Goal: Book appointment/travel/reservation

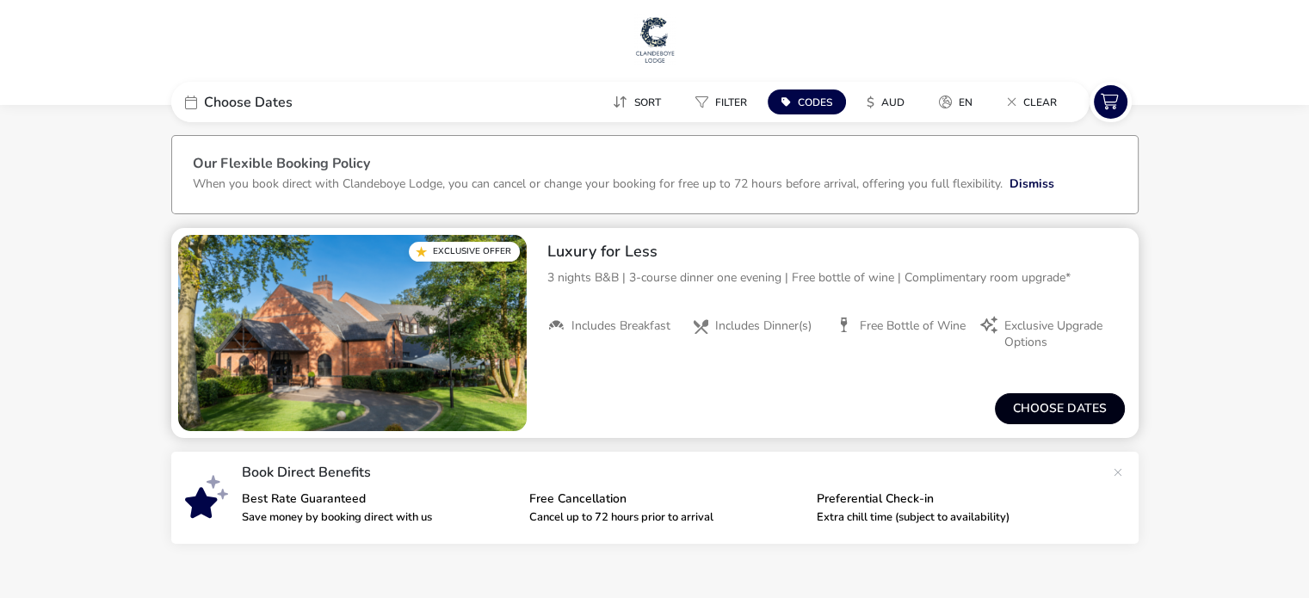
click at [1047, 400] on button "Choose dates" at bounding box center [1060, 408] width 130 height 31
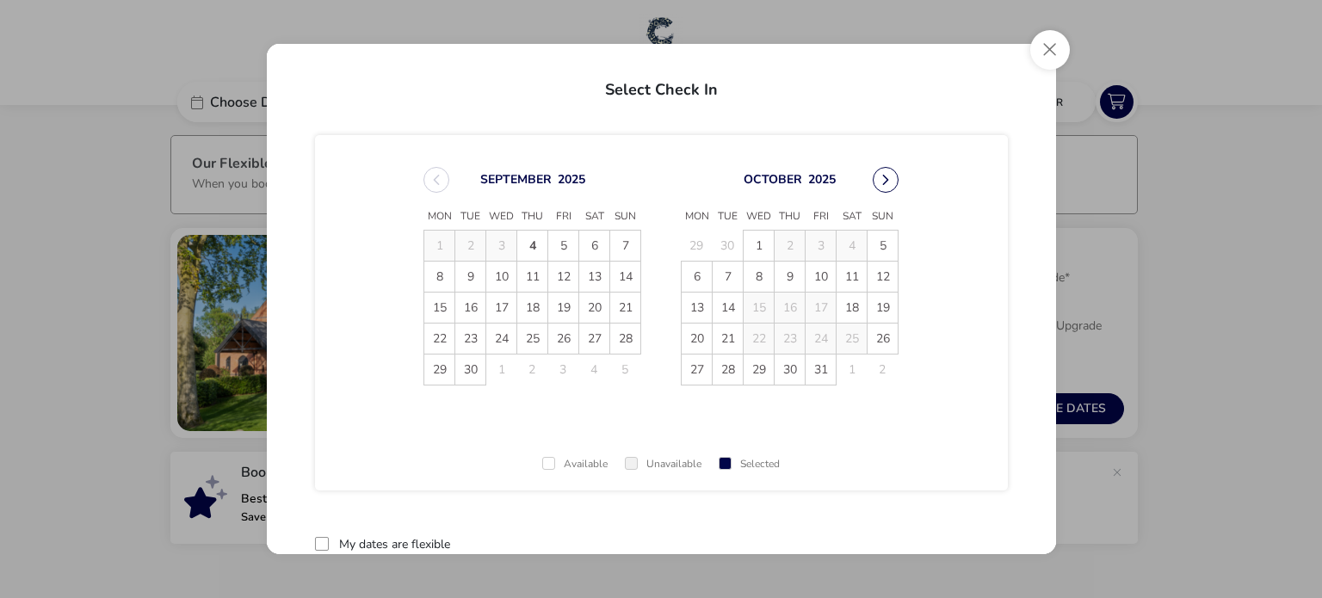
click at [880, 174] on button "Next Month" at bounding box center [886, 180] width 26 height 26
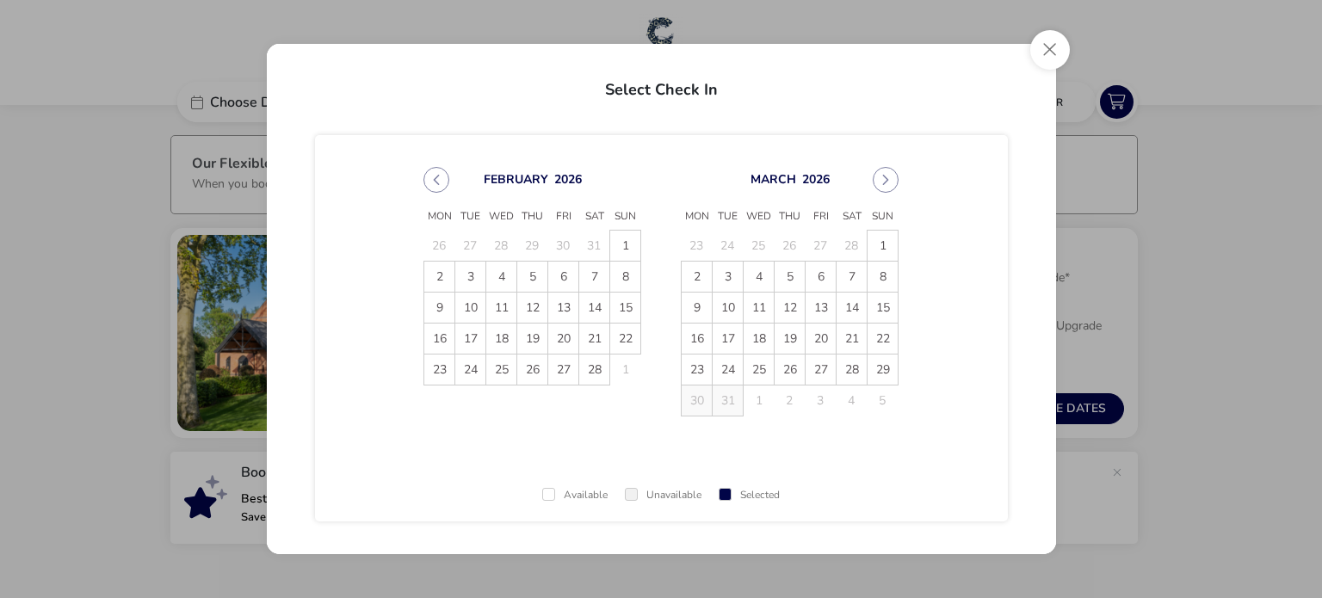
click at [880, 174] on button "Next Month" at bounding box center [886, 180] width 26 height 26
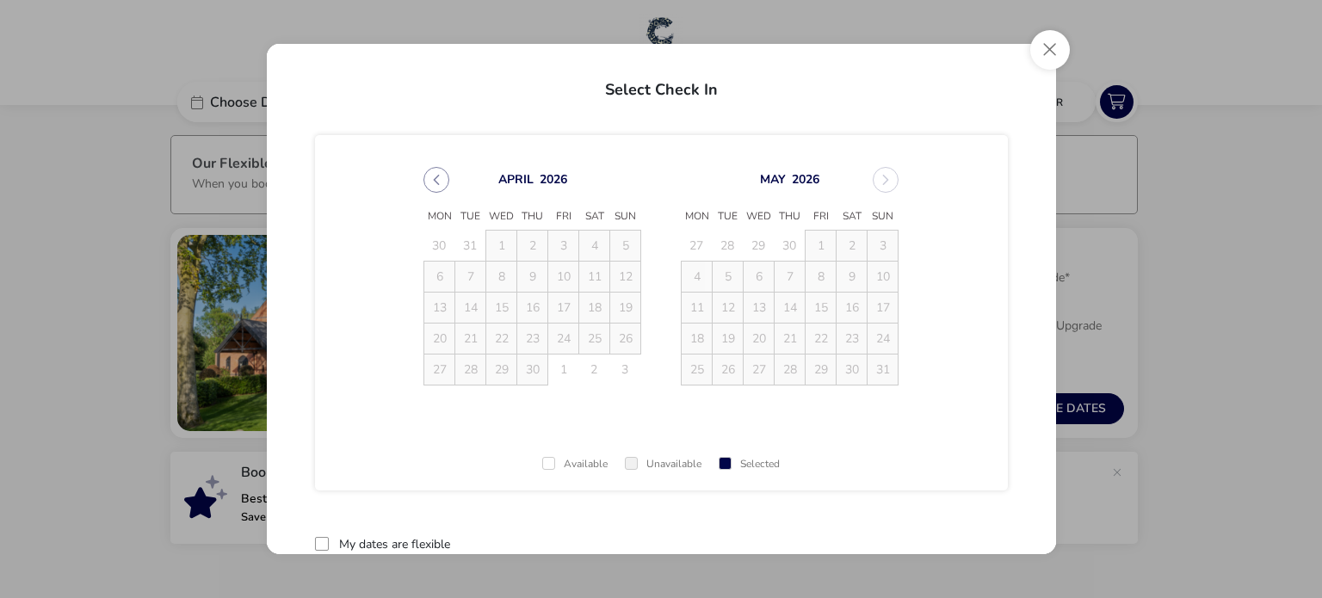
click at [430, 178] on button "Previous Month" at bounding box center [437, 180] width 26 height 26
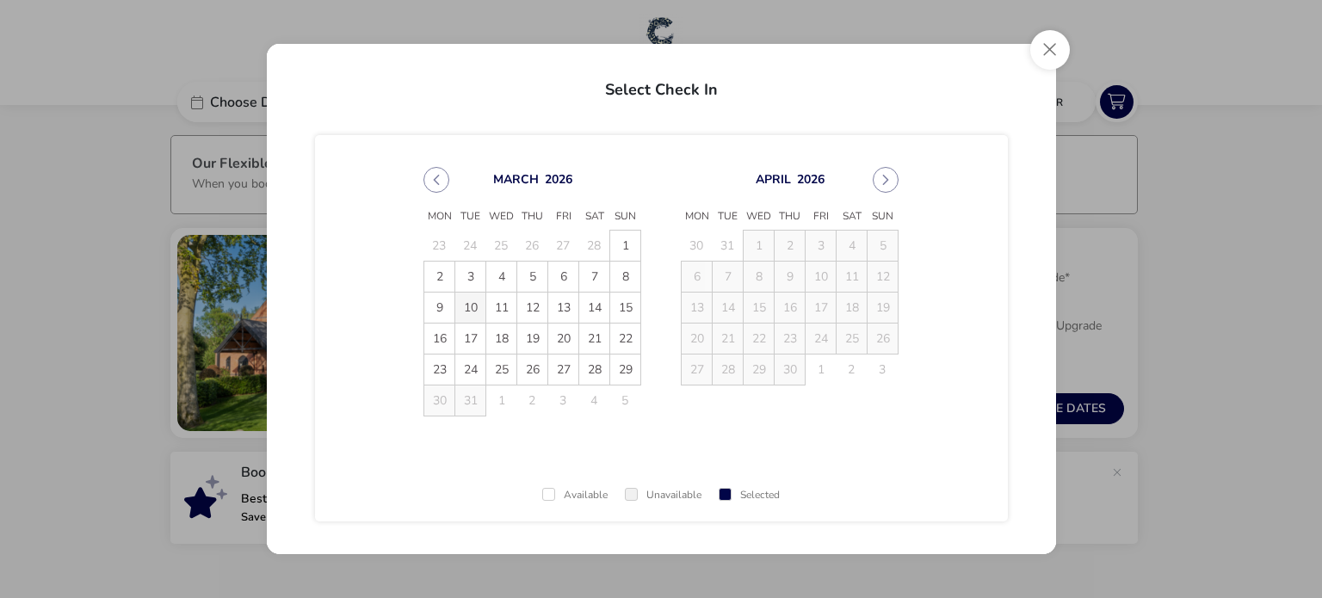
click at [469, 304] on span "10" at bounding box center [470, 308] width 30 height 30
click at [527, 305] on td "12" at bounding box center [532, 307] width 31 height 31
click at [560, 310] on span "13" at bounding box center [563, 308] width 30 height 30
click at [1053, 49] on button "Close" at bounding box center [1050, 50] width 40 height 40
